Goal: Check status: Check status

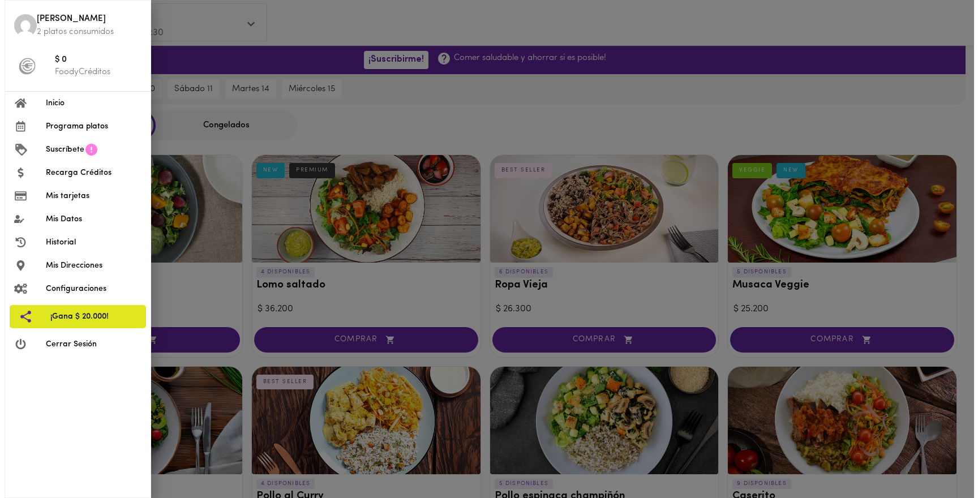
scroll to position [14, 0]
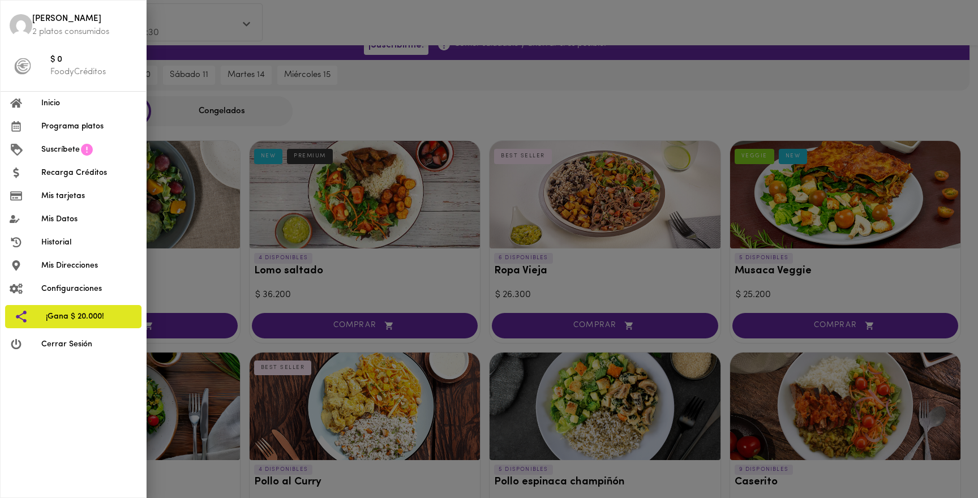
click at [85, 198] on span "Mis tarjetas" at bounding box center [89, 196] width 96 height 12
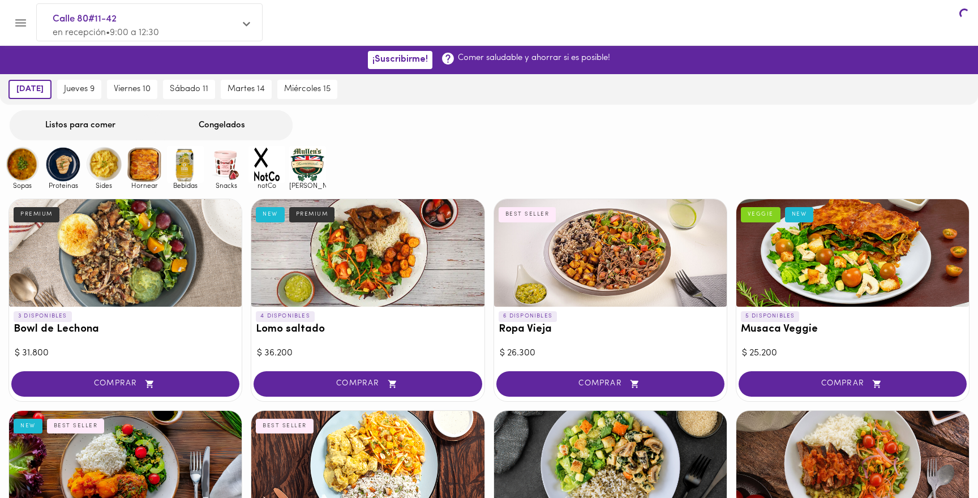
scroll to position [14, 0]
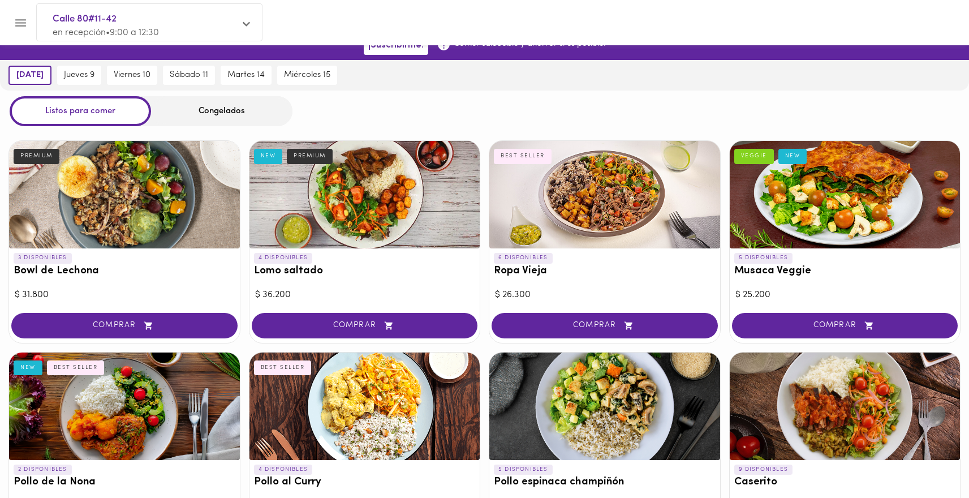
click at [20, 21] on icon "Menu" at bounding box center [21, 23] width 14 height 14
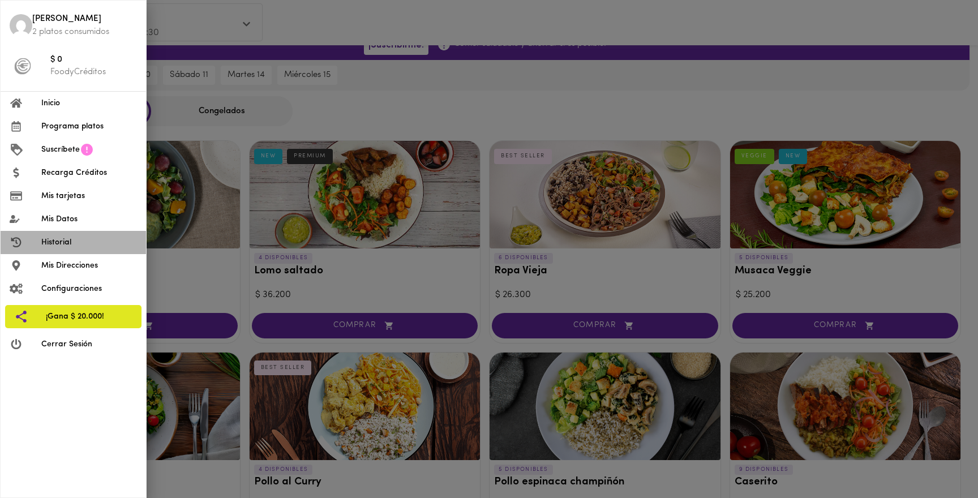
click at [81, 246] on span "Historial" at bounding box center [89, 242] width 96 height 12
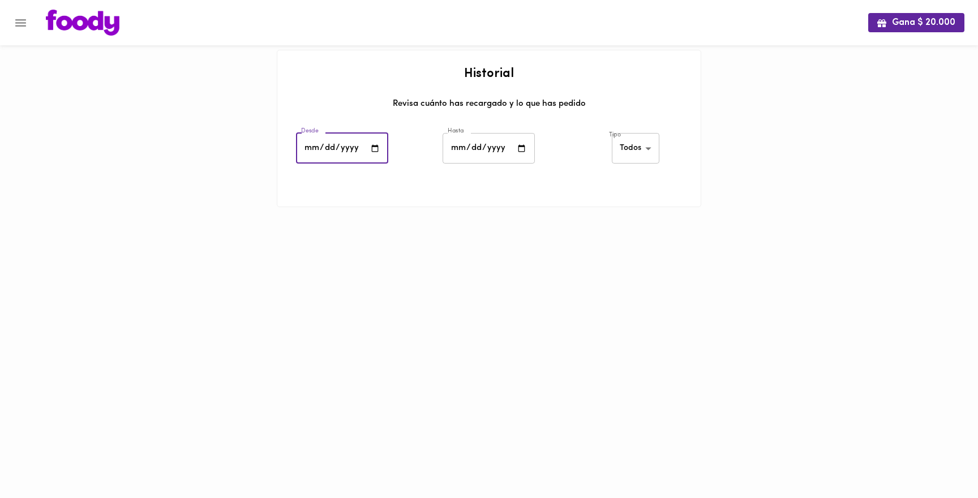
click at [308, 147] on input "date" at bounding box center [342, 148] width 92 height 31
type input "[DATE]"
drag, startPoint x: 564, startPoint y: 148, endPoint x: 625, endPoint y: 141, distance: 61.4
click at [572, 147] on div "Tipo Todos all ​" at bounding box center [635, 150] width 147 height 40
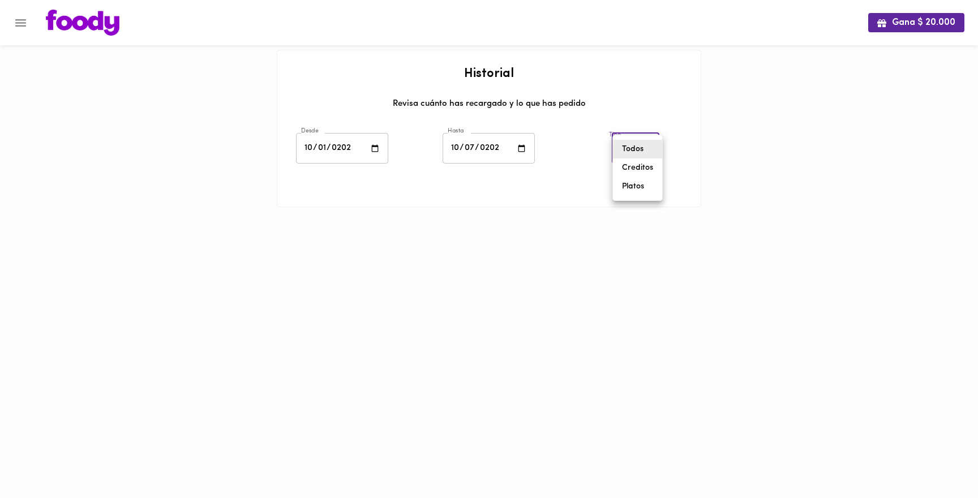
click at [626, 143] on body "Gana $ 20.000 Historial Revisa cuánto has recargado y lo que has pedido Desde […" at bounding box center [489, 117] width 978 height 235
click at [632, 190] on li "Platos" at bounding box center [637, 186] width 49 height 19
type input "[PERSON_NAME]-dishes"
click at [372, 209] on li "Programación de pedido $ 43.100 [DATE]" at bounding box center [488, 220] width 423 height 36
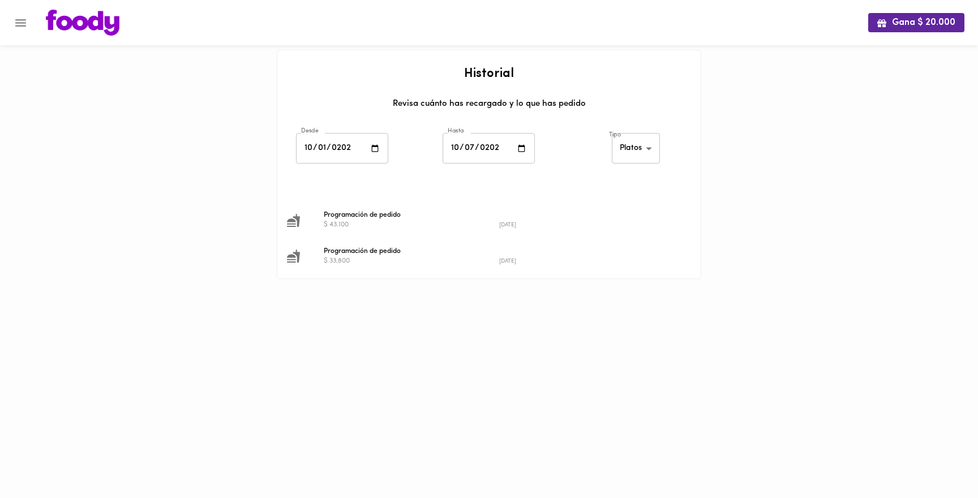
click at [368, 214] on span "Programación de pedido" at bounding box center [499, 215] width 351 height 10
click at [344, 215] on span "Programación de pedido" at bounding box center [499, 215] width 351 height 10
click at [26, 20] on icon "Menu" at bounding box center [21, 23] width 14 height 14
